Goal: Unclear

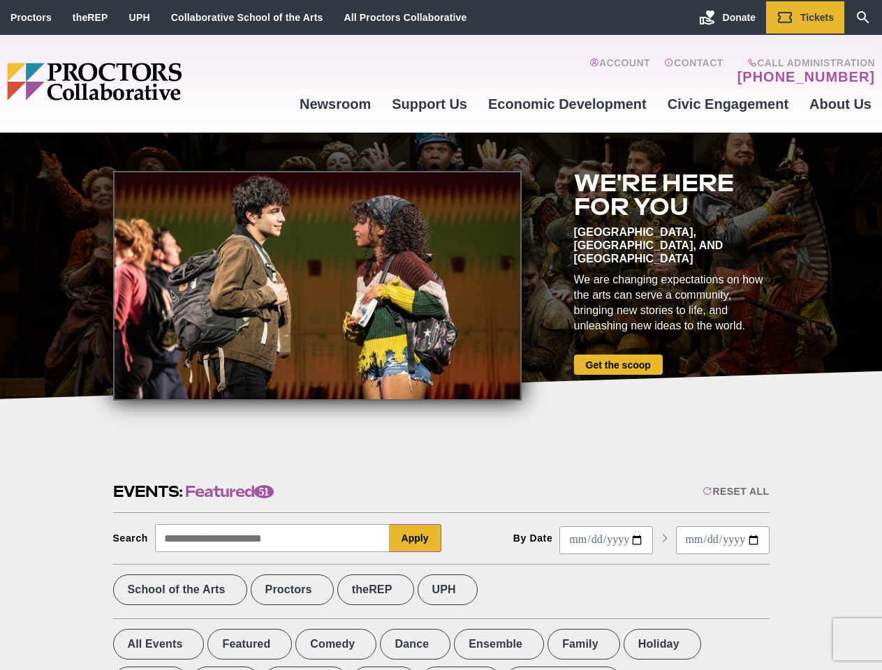
click at [441, 335] on div at bounding box center [317, 286] width 408 height 230
click at [734, 491] on div "Reset All" at bounding box center [735, 491] width 66 height 11
click at [415, 538] on button "Apply" at bounding box center [416, 538] width 52 height 28
